Goal: Navigation & Orientation: Find specific page/section

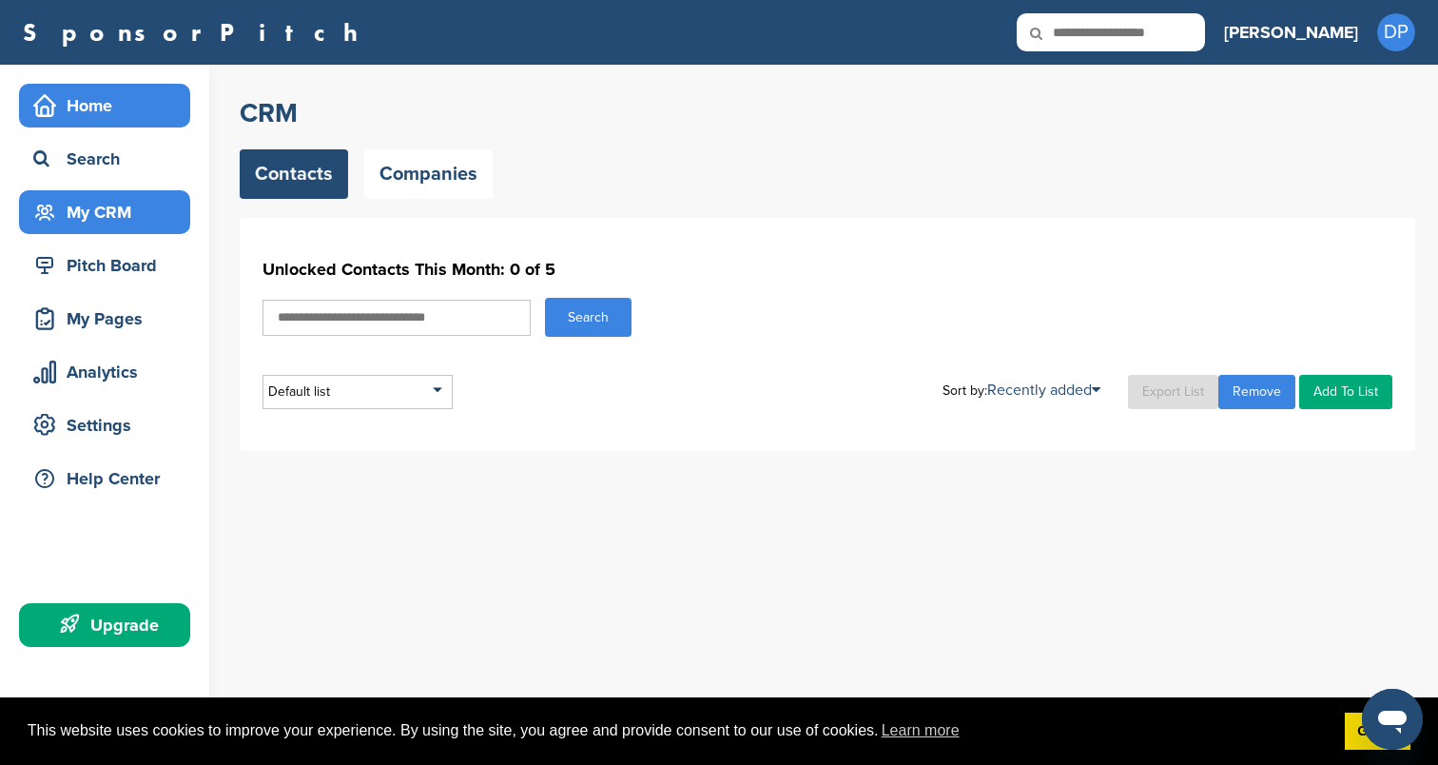
click at [129, 107] on div "Home" at bounding box center [110, 105] width 162 height 34
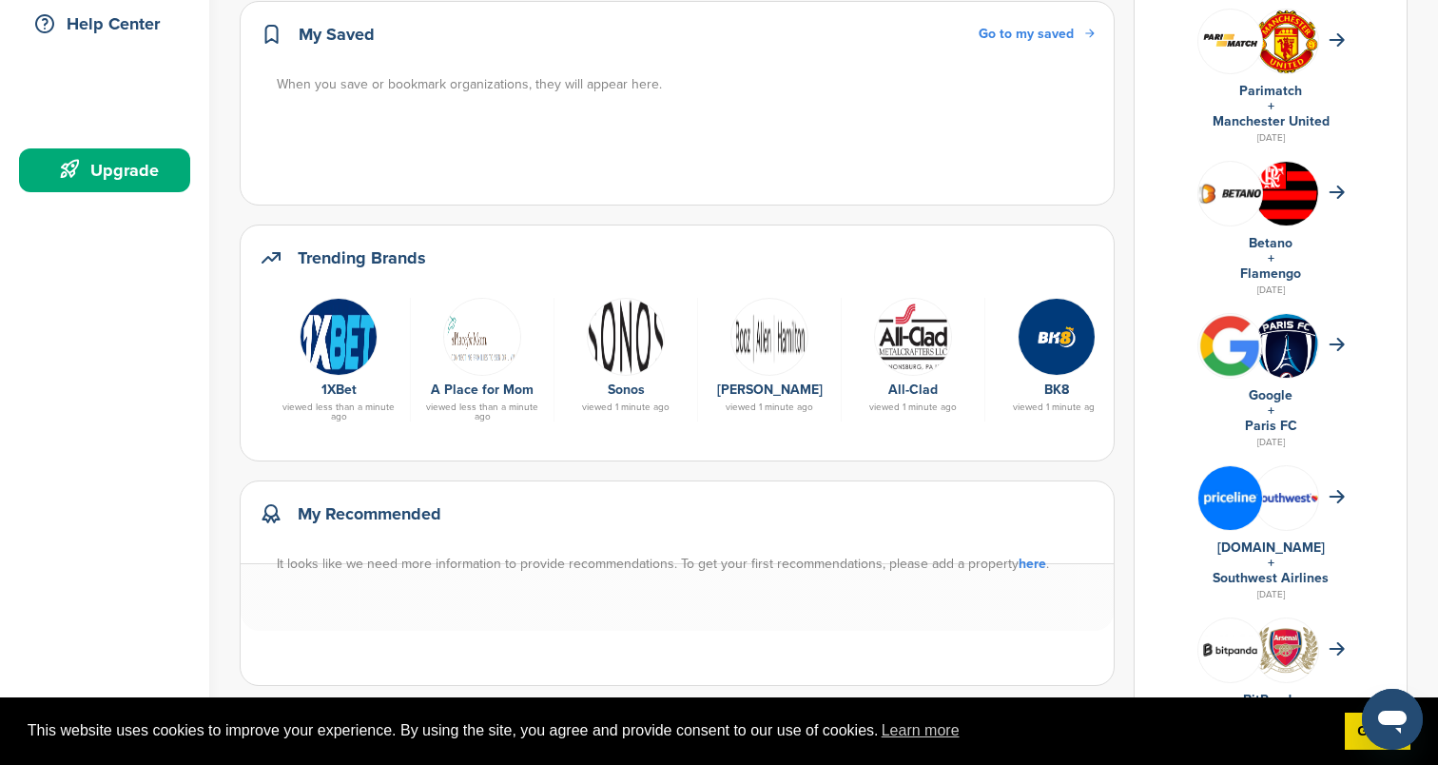
scroll to position [470, 0]
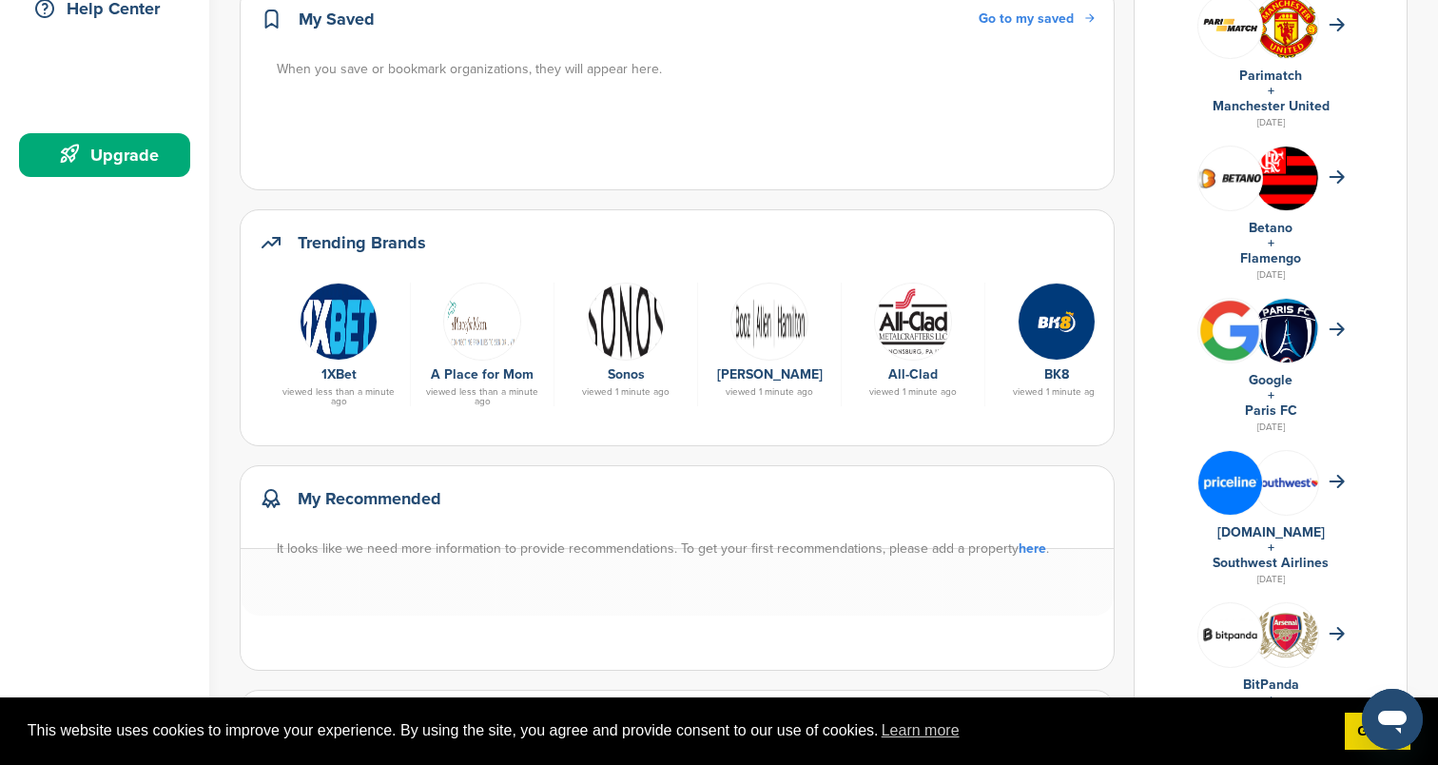
click at [632, 320] on img at bounding box center [626, 321] width 78 height 78
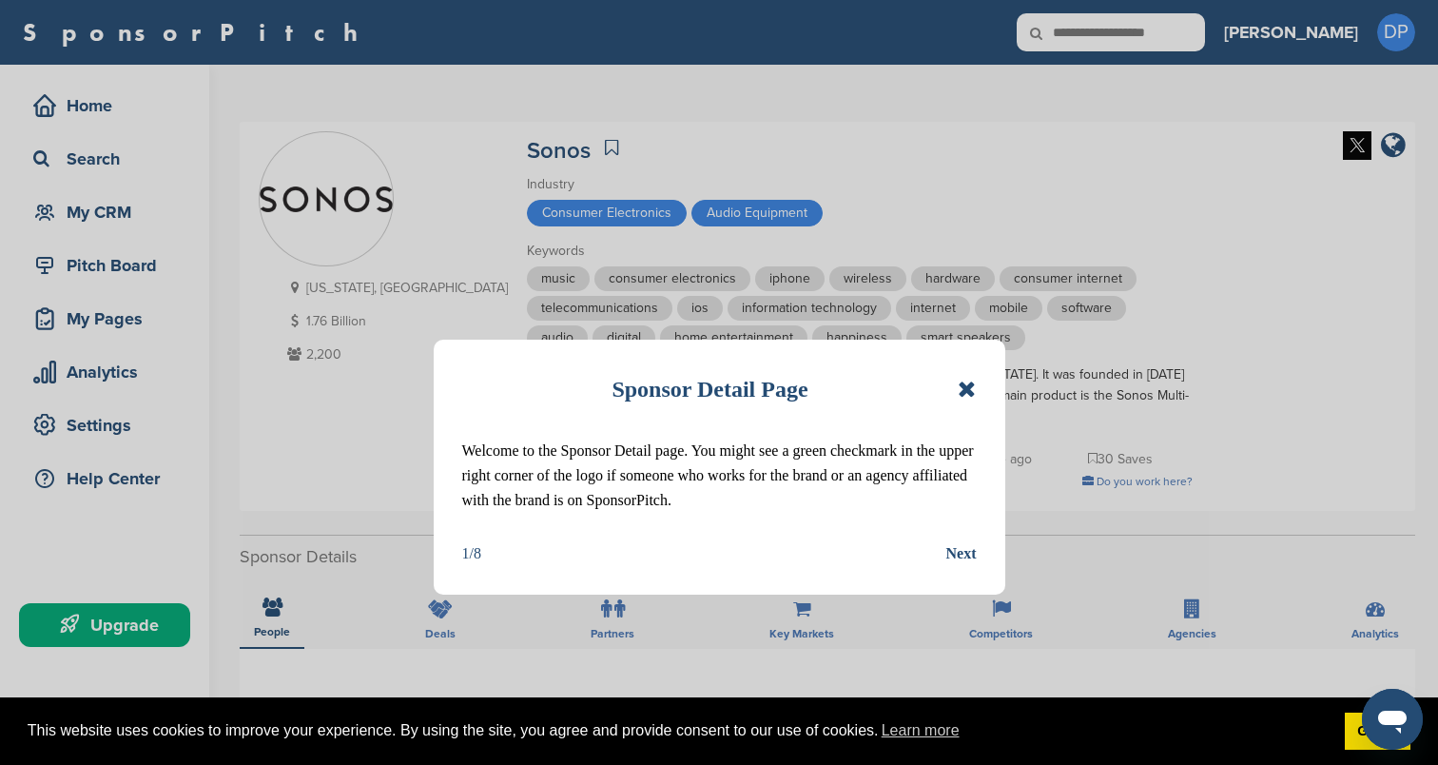
click at [964, 388] on icon at bounding box center [967, 389] width 18 height 23
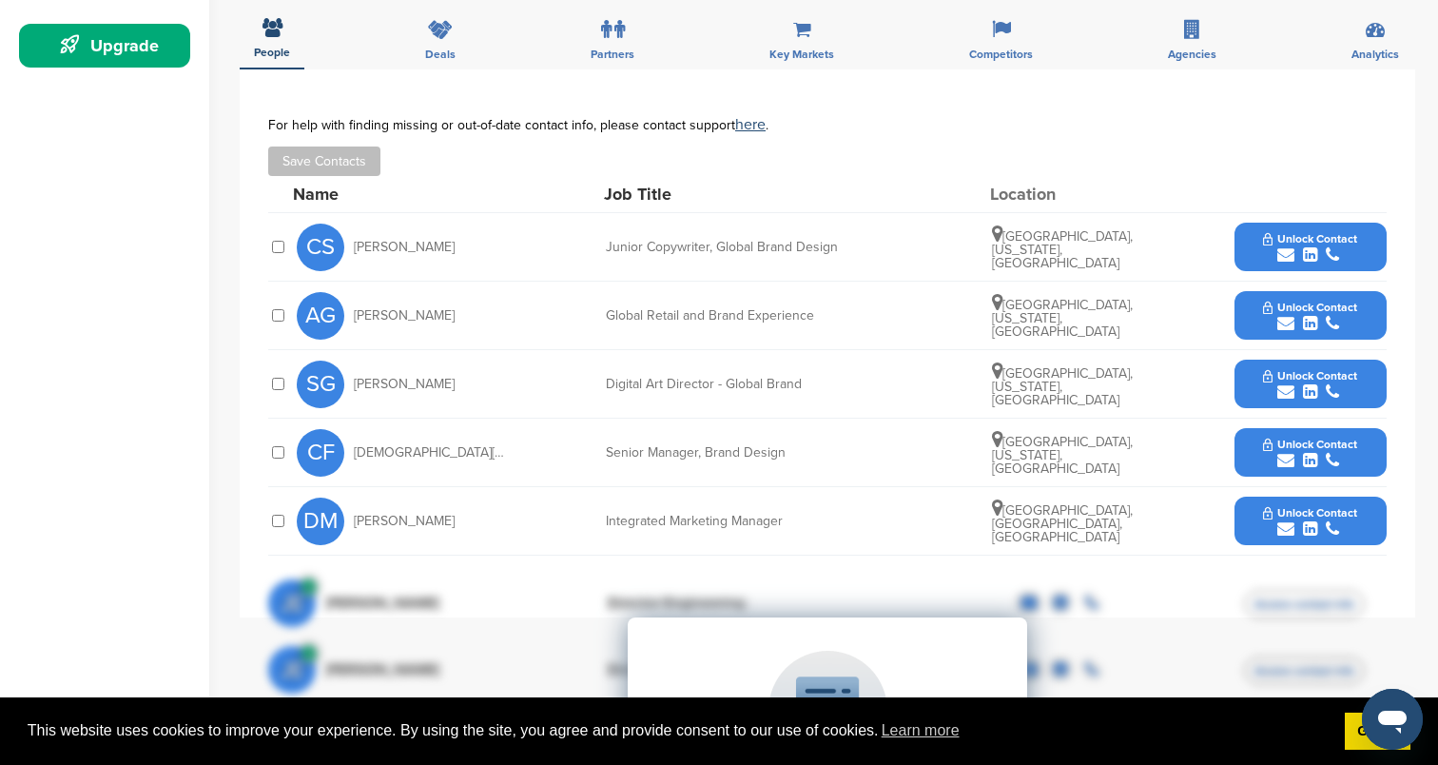
scroll to position [594, 0]
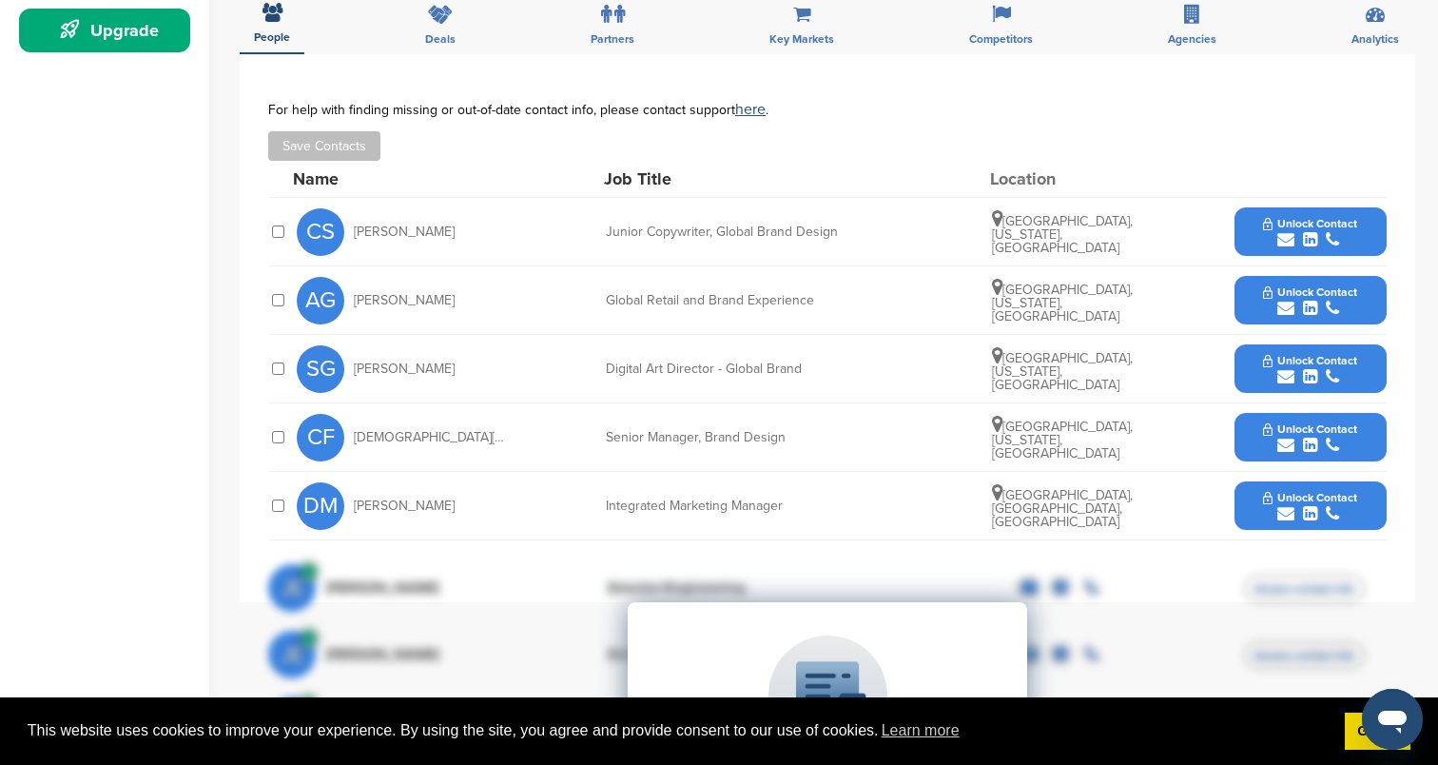
drag, startPoint x: 430, startPoint y: 232, endPoint x: 349, endPoint y: 228, distance: 80.9
click at [349, 228] on div "CS Caitlin Scott" at bounding box center [401, 232] width 209 height 48
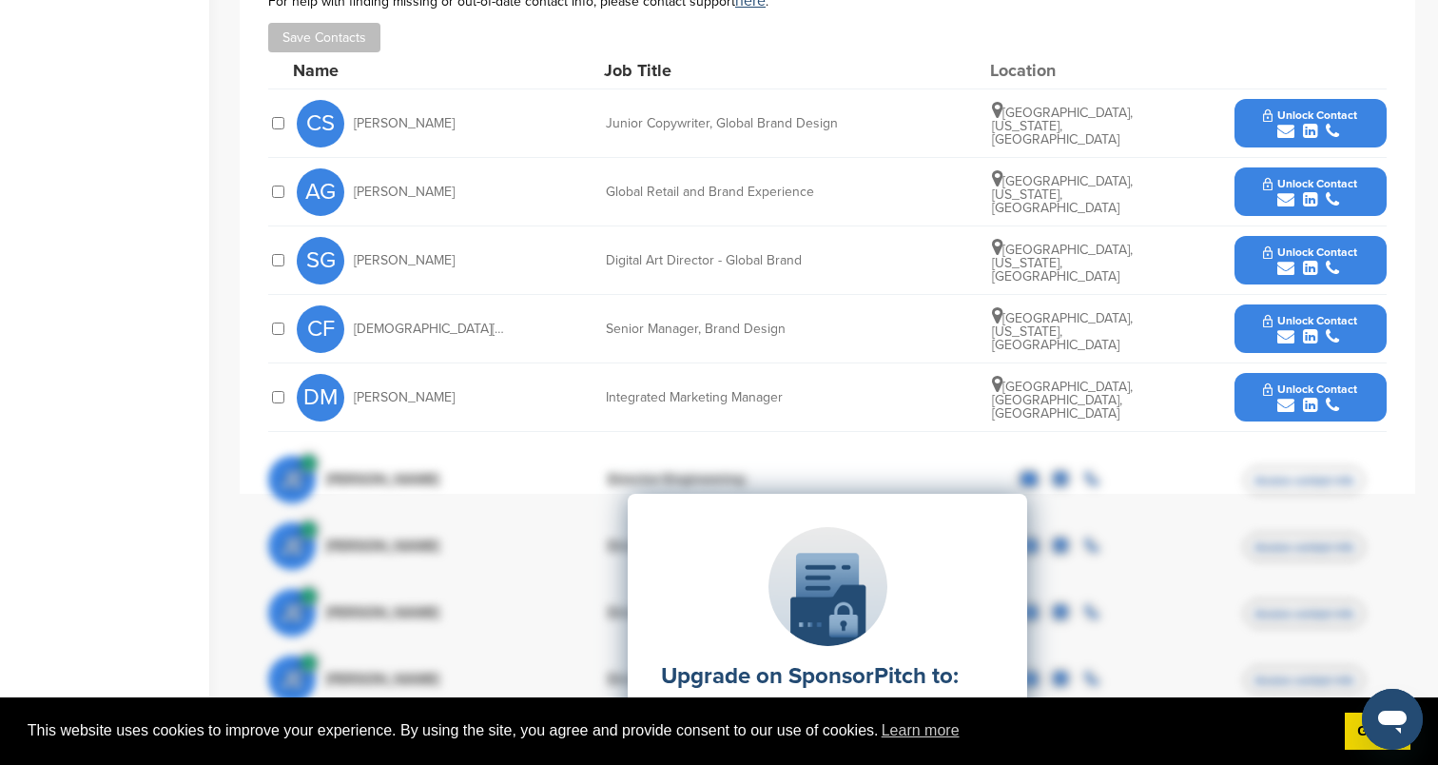
scroll to position [704, 0]
drag, startPoint x: 447, startPoint y: 393, endPoint x: 356, endPoint y: 399, distance: 91.5
click at [356, 399] on div "DM Dick Mooijman" at bounding box center [401, 397] width 209 height 48
copy span "Dick Mooijman"
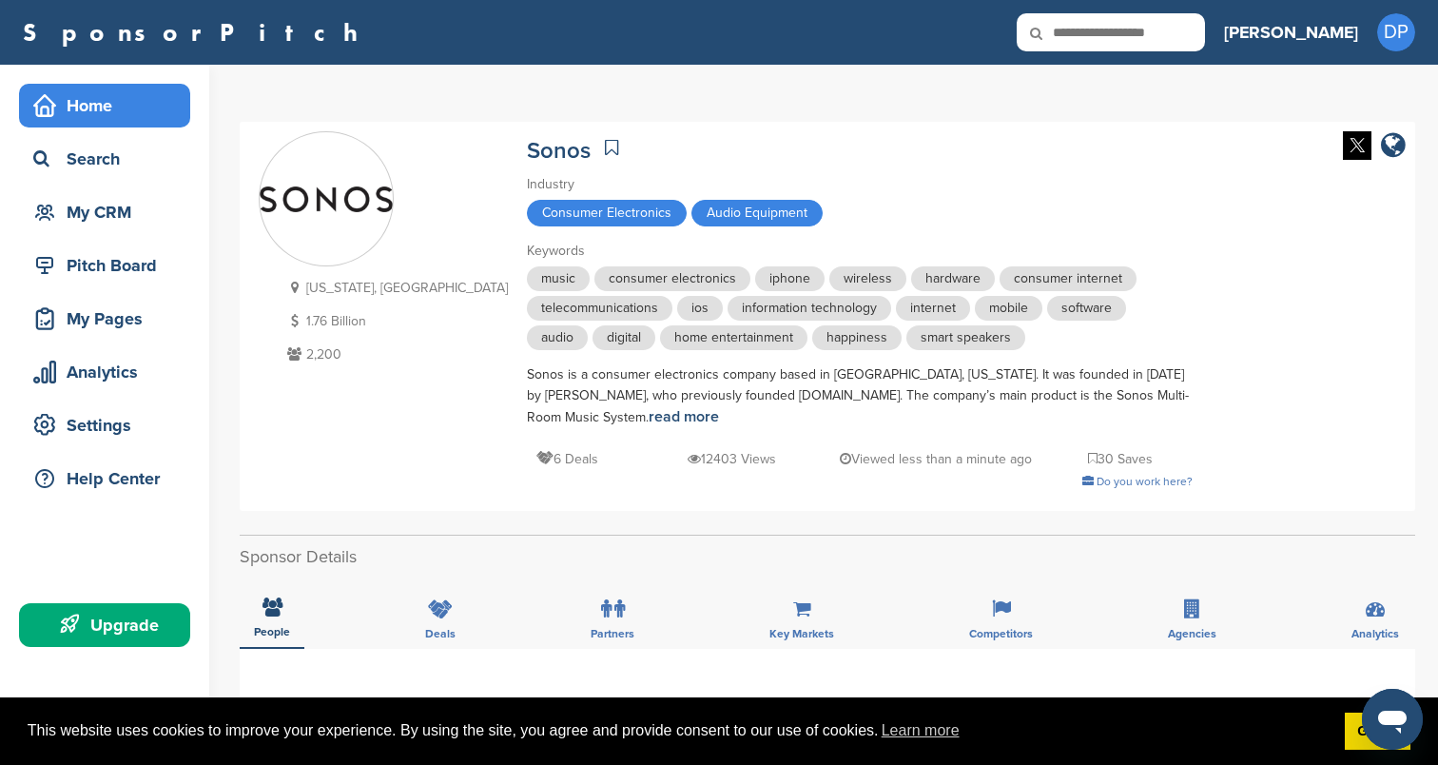
click at [101, 110] on div "Home" at bounding box center [110, 105] width 162 height 34
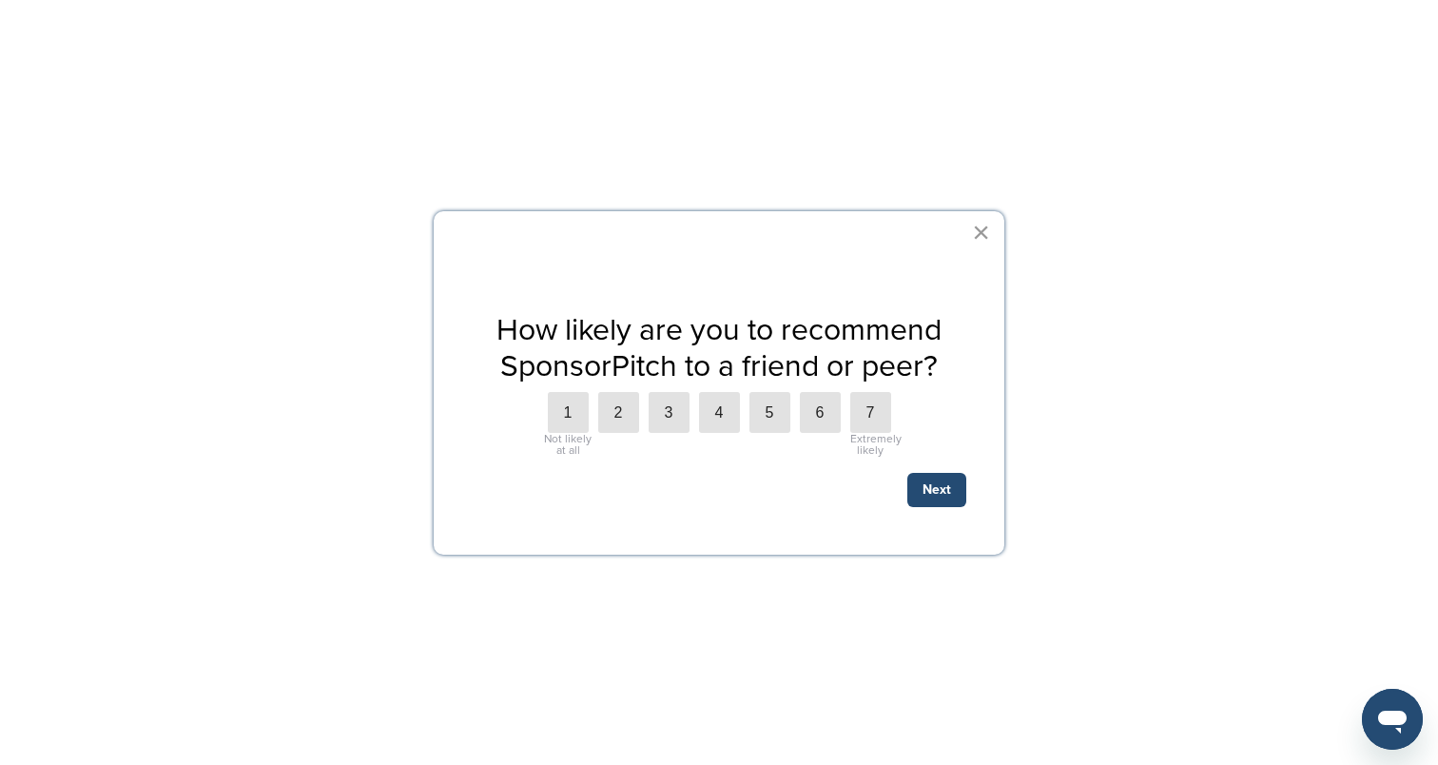
click at [973, 228] on button "×" at bounding box center [981, 232] width 18 height 30
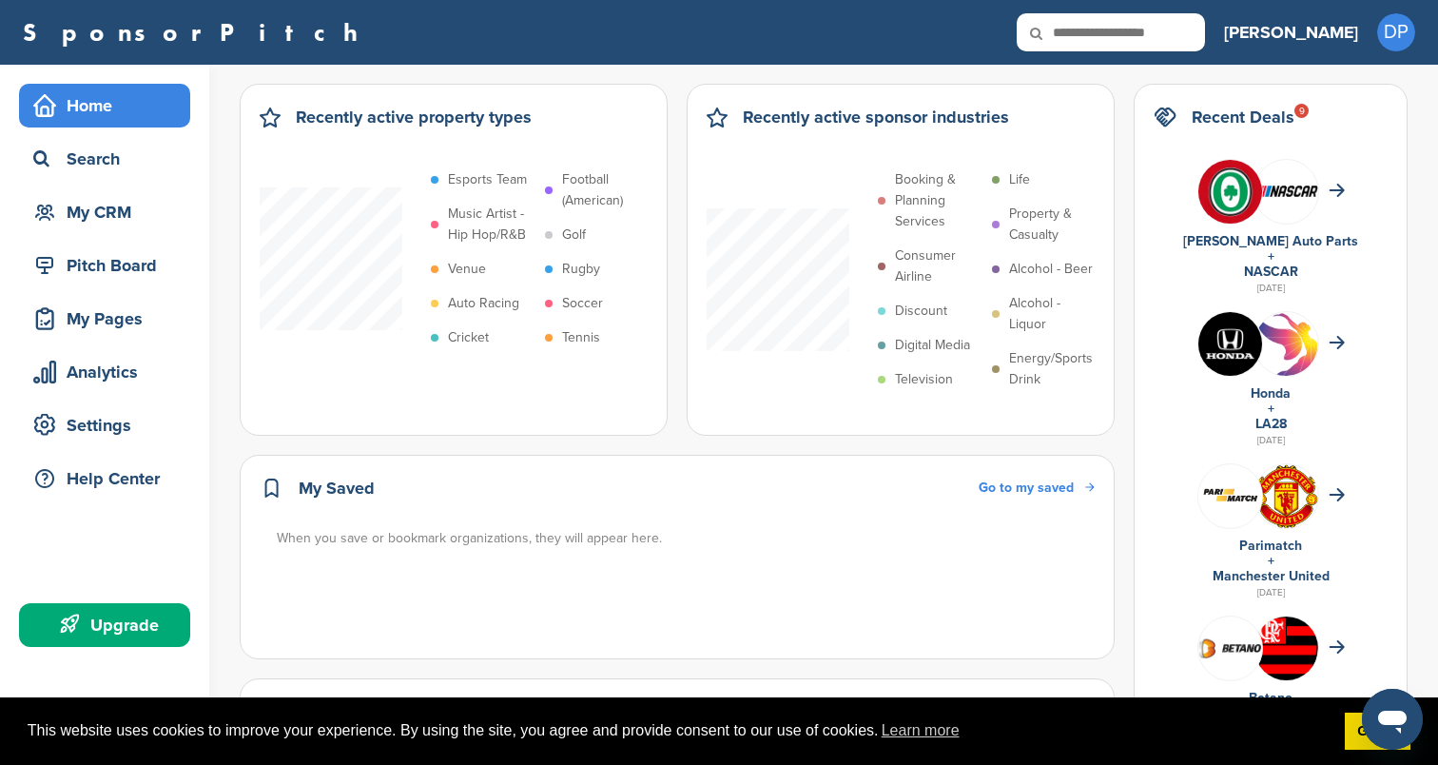
click at [132, 615] on div "Upgrade" at bounding box center [110, 625] width 162 height 34
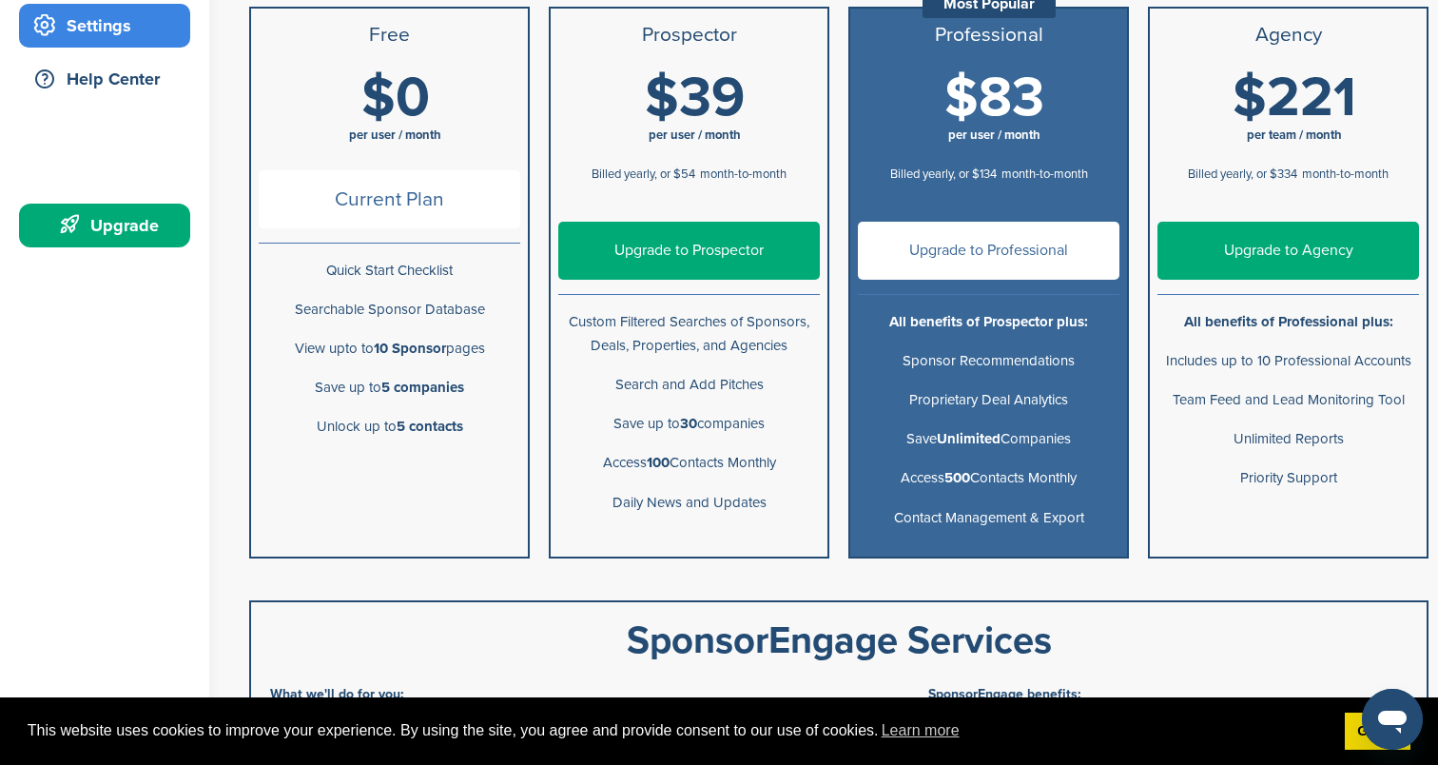
scroll to position [394, 0]
